Goal: Task Accomplishment & Management: Manage account settings

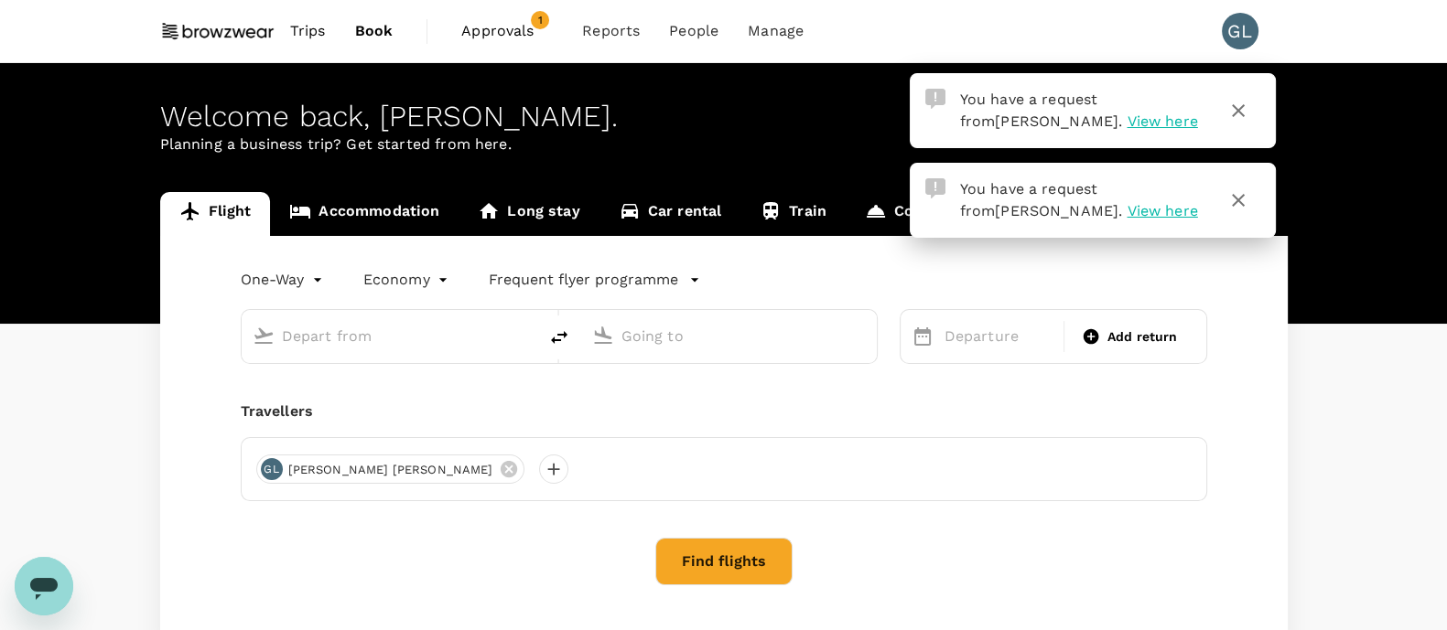
drag, startPoint x: 1098, startPoint y: 2, endPoint x: 988, endPoint y: 501, distance: 510.6
click at [988, 501] on div "[PERSON_NAME] [PERSON_NAME]" at bounding box center [724, 469] width 966 height 64
click at [1126, 217] on span "View here" at bounding box center [1161, 210] width 70 height 17
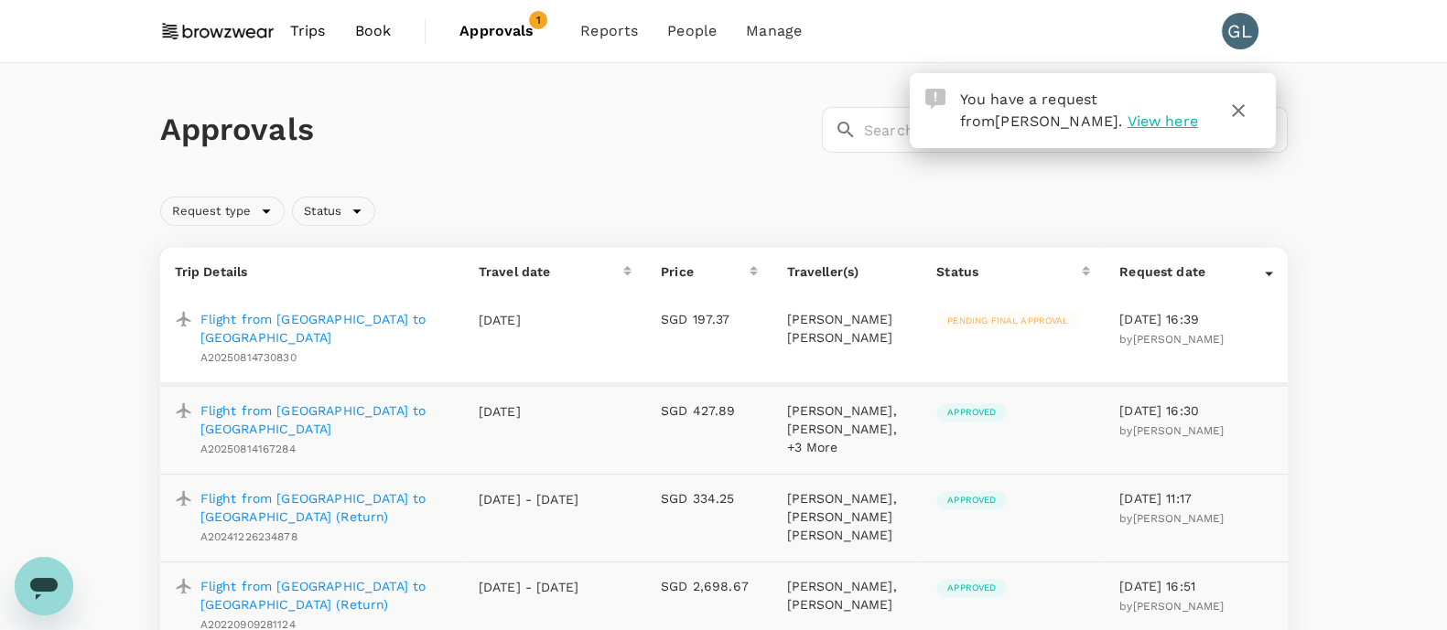
click at [329, 319] on p "Flight from [GEOGRAPHIC_DATA] to [GEOGRAPHIC_DATA]" at bounding box center [324, 328] width 249 height 37
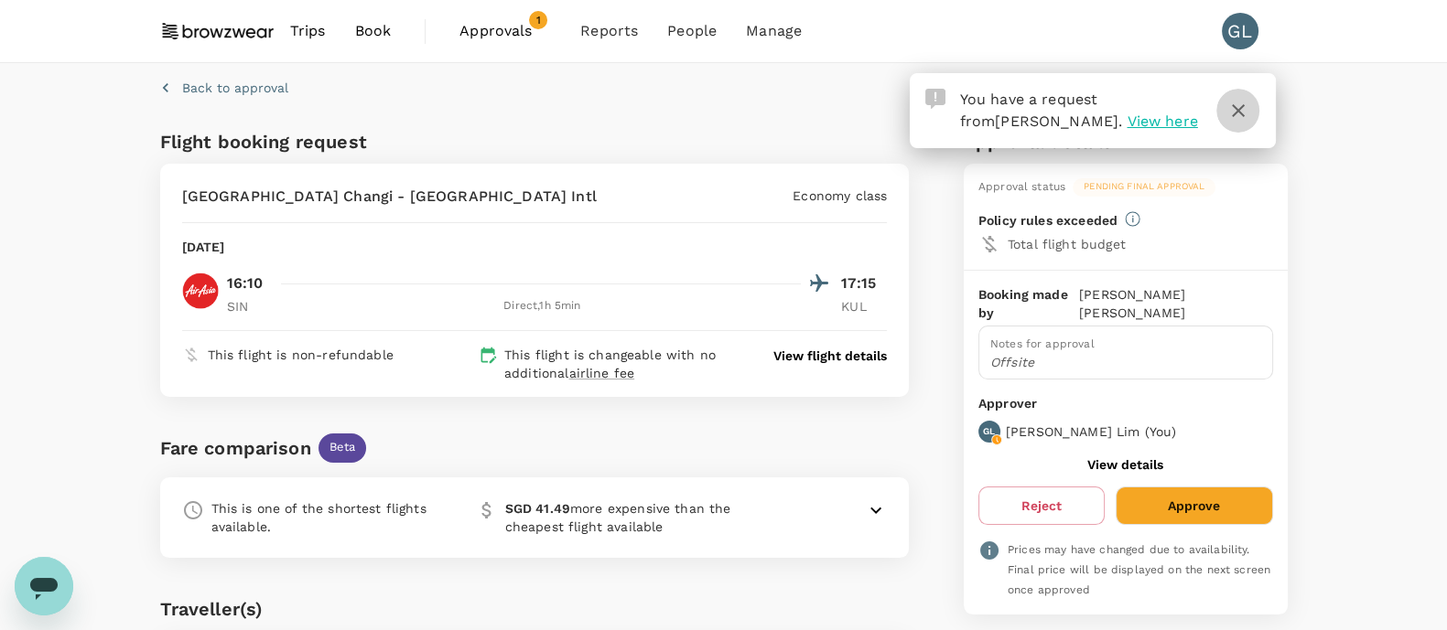
click at [1170, 102] on icon "button" at bounding box center [1238, 111] width 22 height 22
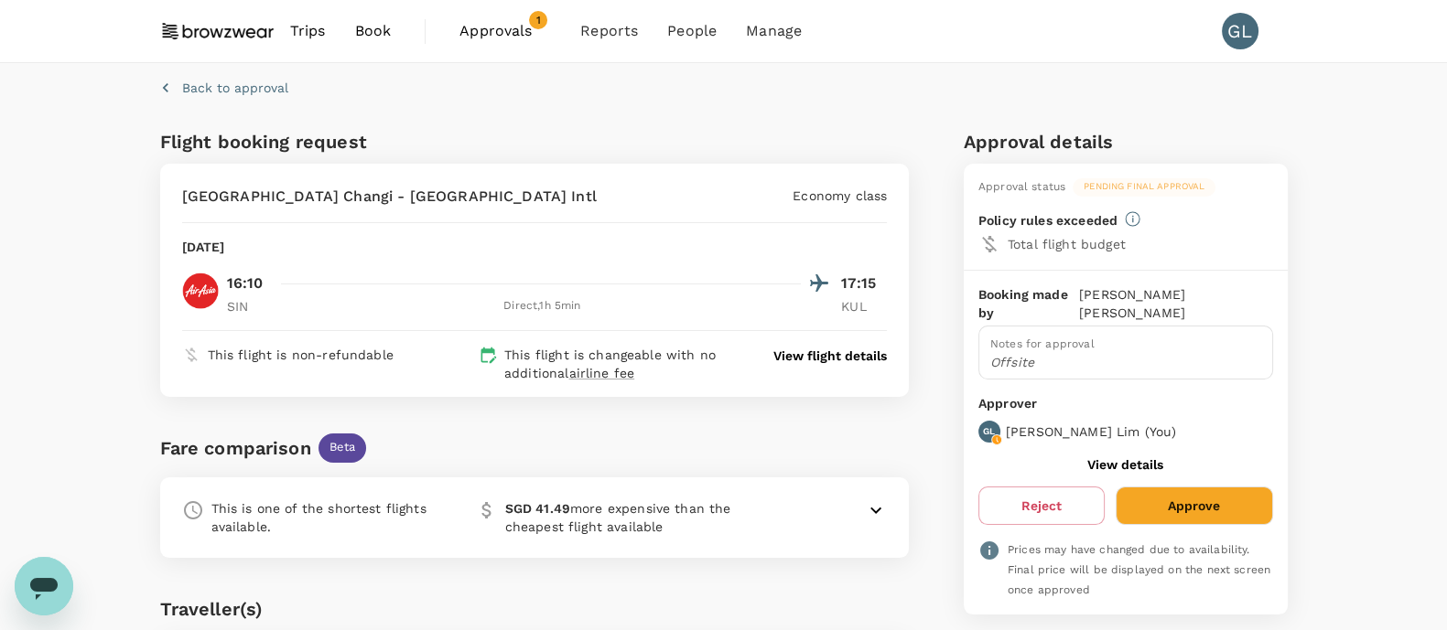
click at [1170, 490] on button "Approve" at bounding box center [1193, 506] width 156 height 38
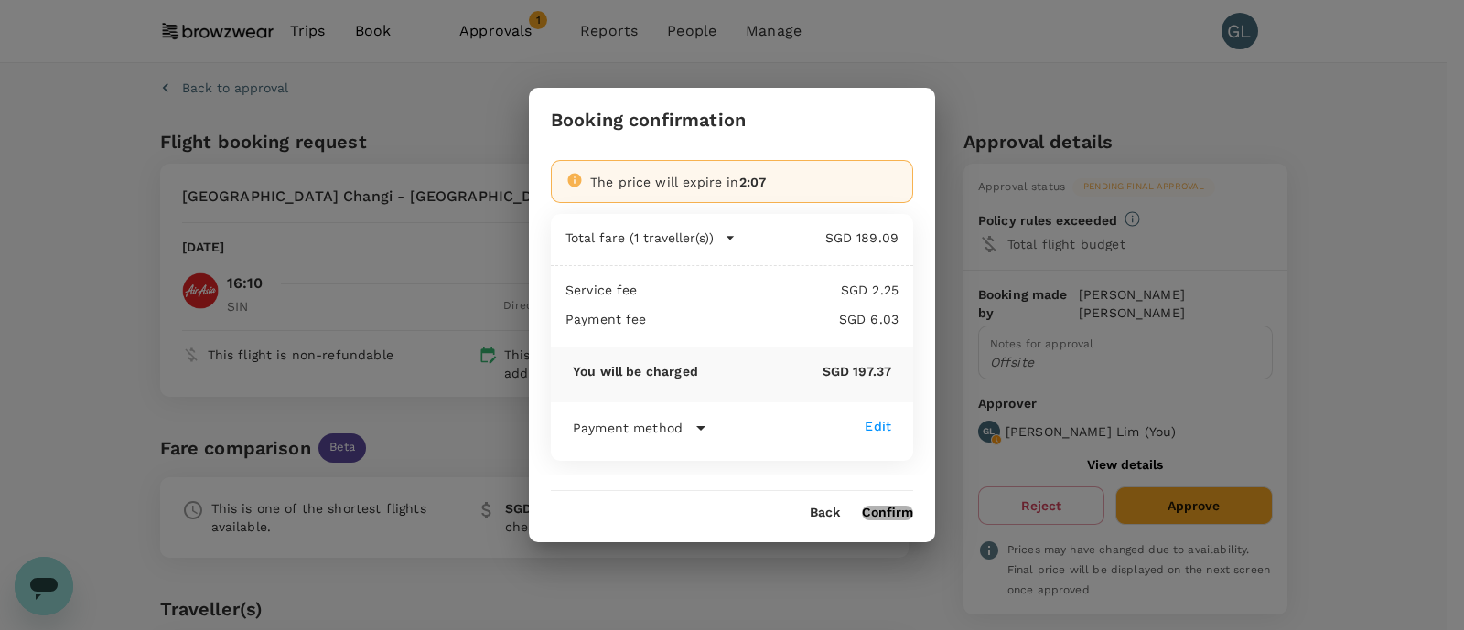
click at [878, 503] on button "Confirm" at bounding box center [887, 513] width 51 height 15
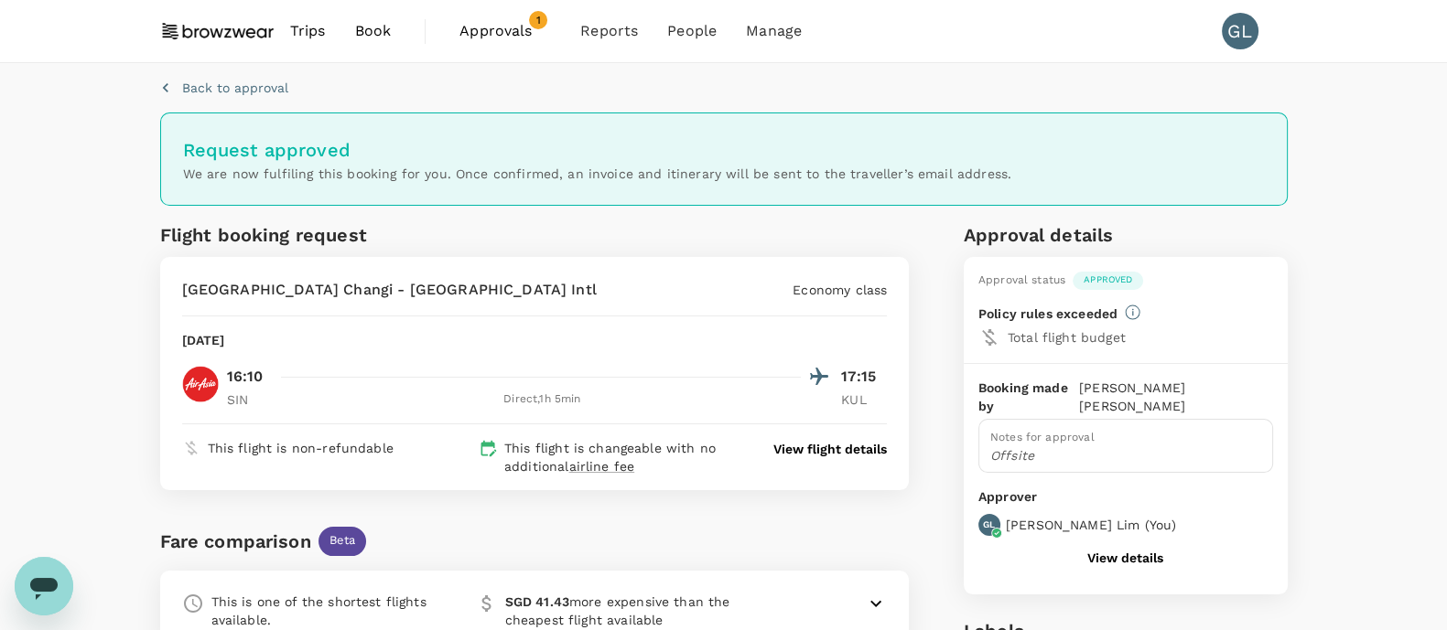
drag, startPoint x: 516, startPoint y: 36, endPoint x: 504, endPoint y: 50, distance: 18.9
click at [516, 35] on span "Approvals" at bounding box center [505, 31] width 92 height 22
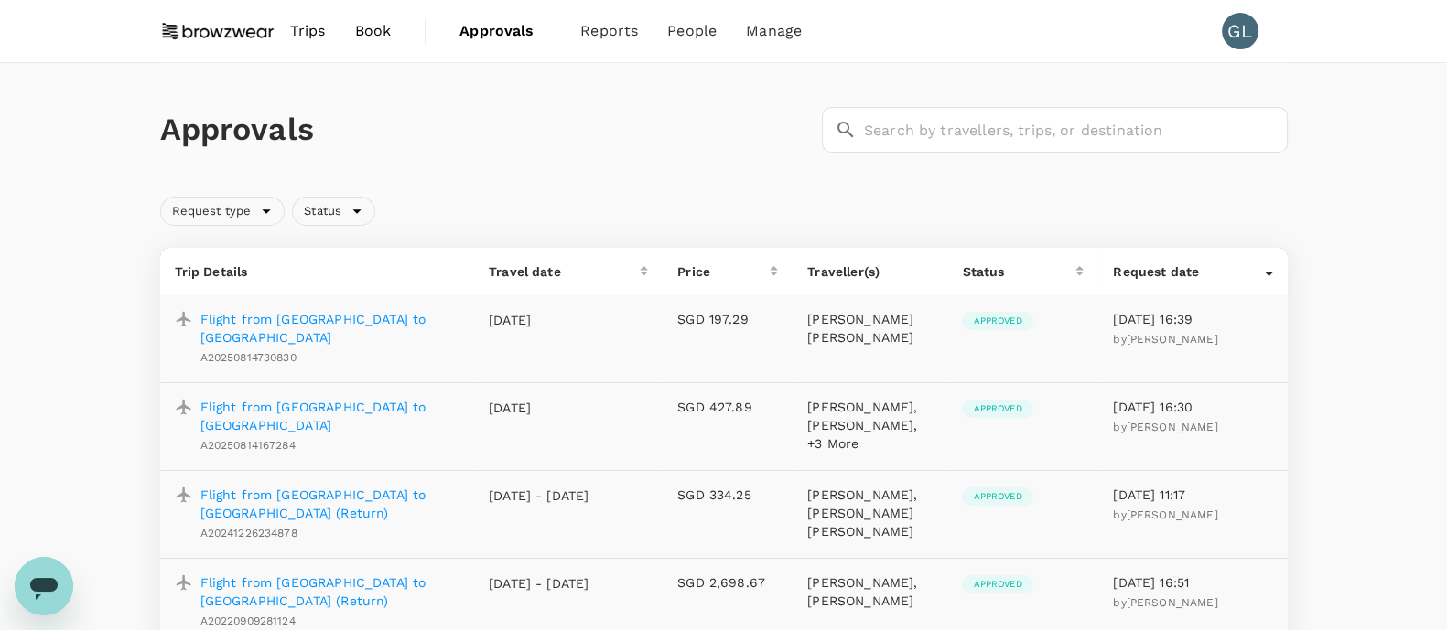
click at [479, 33] on span "Approvals" at bounding box center [505, 31] width 92 height 22
